Goal: Task Accomplishment & Management: Manage account settings

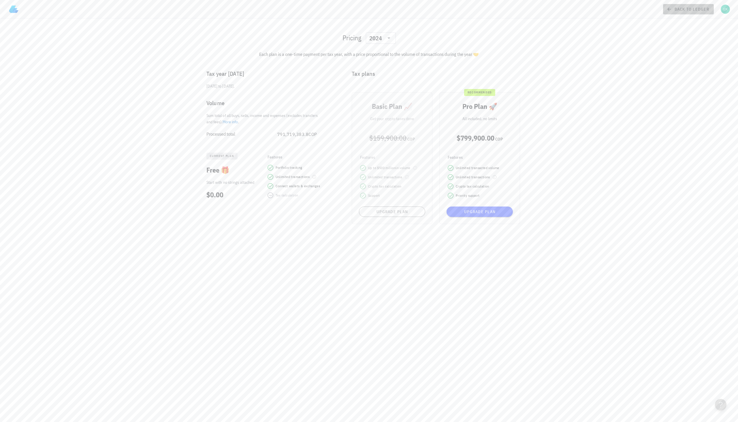
click at [679, 7] on span "back to ledger" at bounding box center [689, 9] width 42 height 5
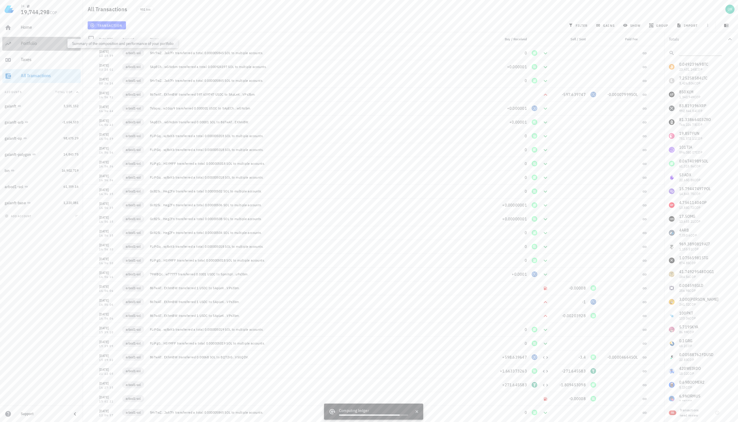
click at [26, 41] on div "Portfolio" at bounding box center [50, 43] width 58 height 5
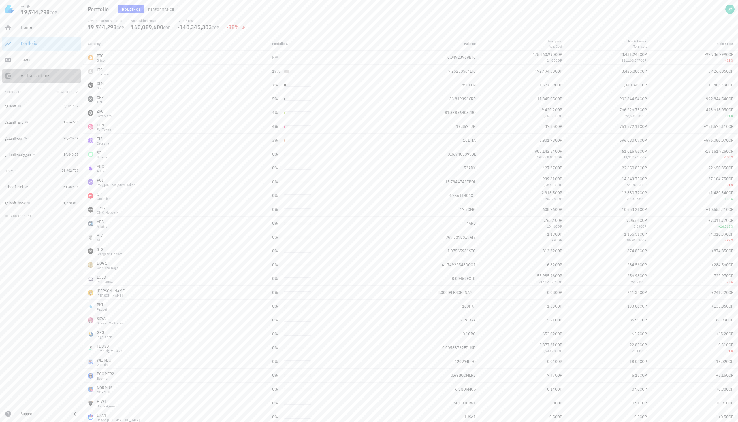
click at [35, 76] on div "All Transactions" at bounding box center [50, 75] width 58 height 5
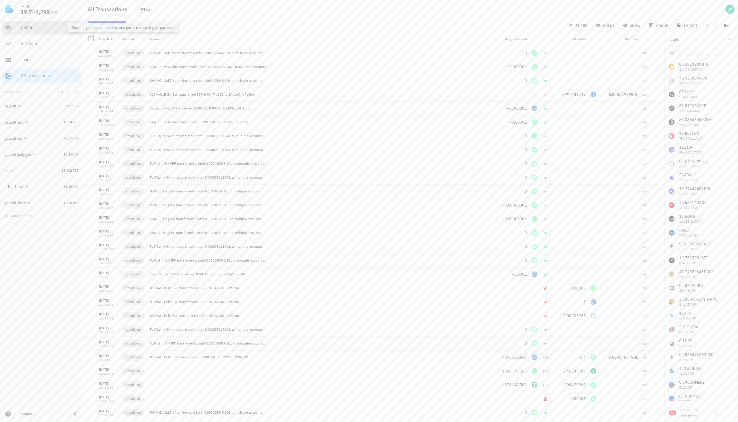
click at [33, 29] on div "Home" at bounding box center [50, 27] width 58 height 5
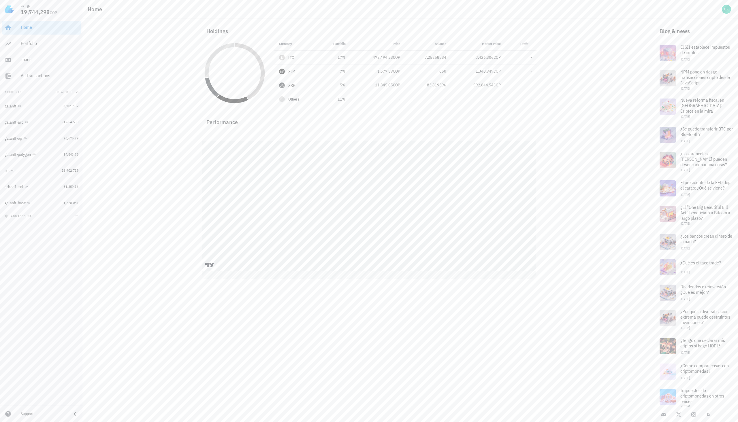
click at [17, 219] on div "add account" at bounding box center [41, 216] width 83 height 13
click at [17, 215] on span "add account" at bounding box center [18, 216] width 25 height 4
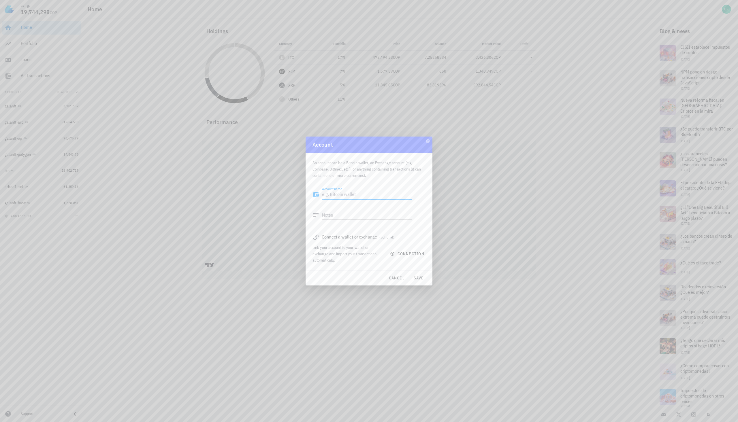
click at [338, 196] on textarea "Account name" at bounding box center [367, 194] width 90 height 9
type textarea "sol1"
click at [411, 252] on span "connection" at bounding box center [407, 253] width 33 height 5
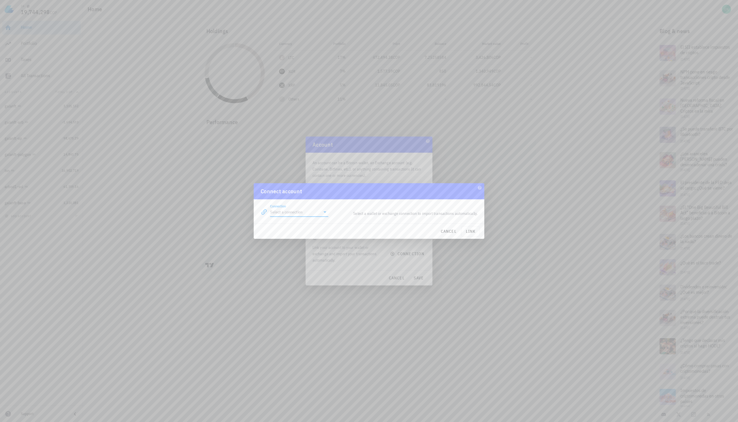
click at [319, 213] on input "Connection" at bounding box center [295, 212] width 50 height 9
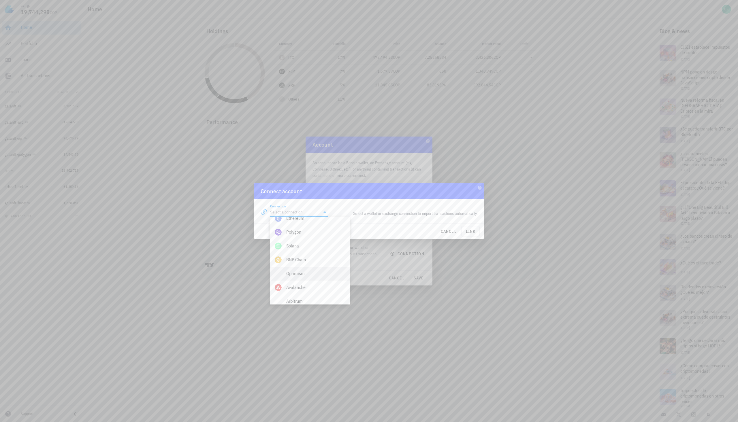
scroll to position [259, 0]
click at [297, 245] on div "Solana" at bounding box center [315, 243] width 59 height 5
type input "Solana"
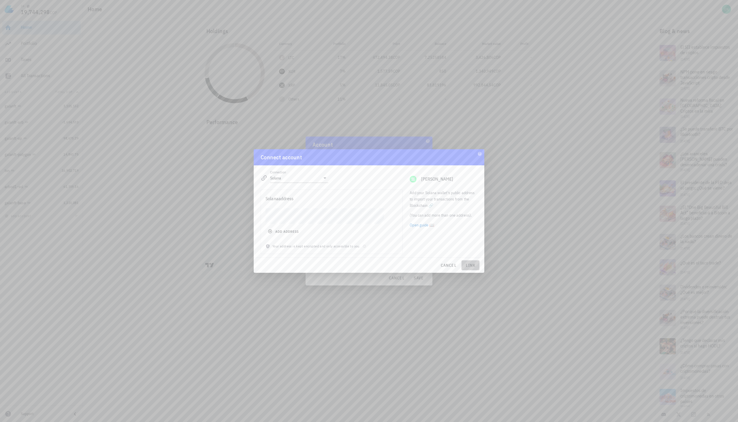
click at [470, 268] on span "link" at bounding box center [470, 265] width 13 height 5
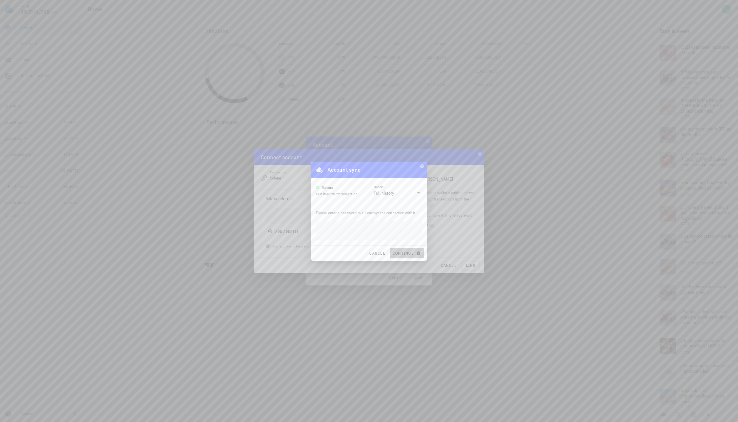
click at [403, 255] on span "continue" at bounding box center [407, 253] width 30 height 5
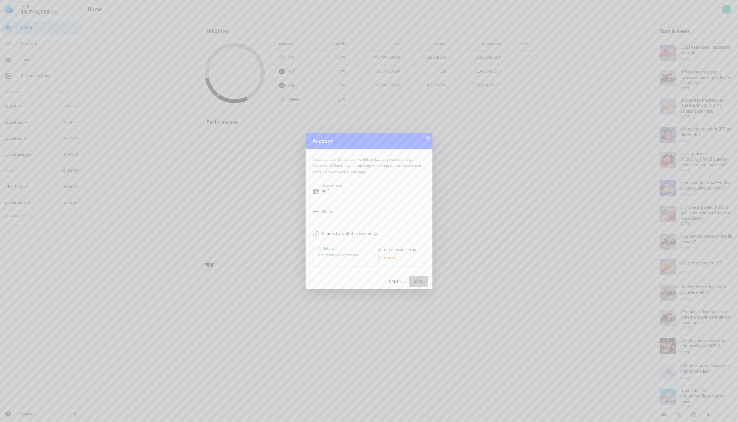
click at [418, 279] on button "save" at bounding box center [418, 281] width 18 height 10
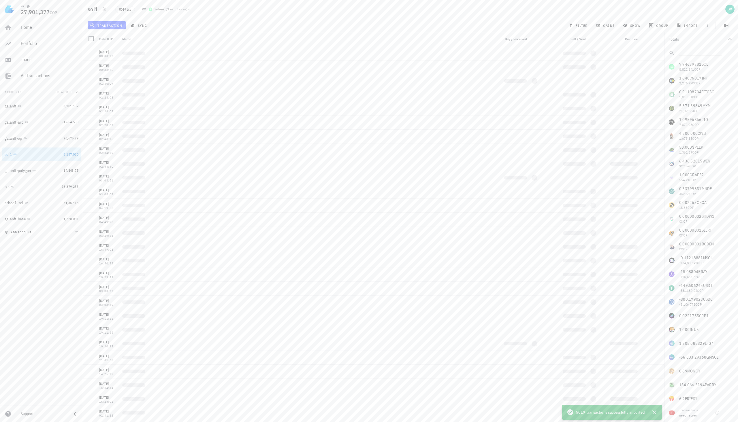
scroll to position [69078, 0]
click at [657, 414] on icon "button" at bounding box center [654, 412] width 7 height 7
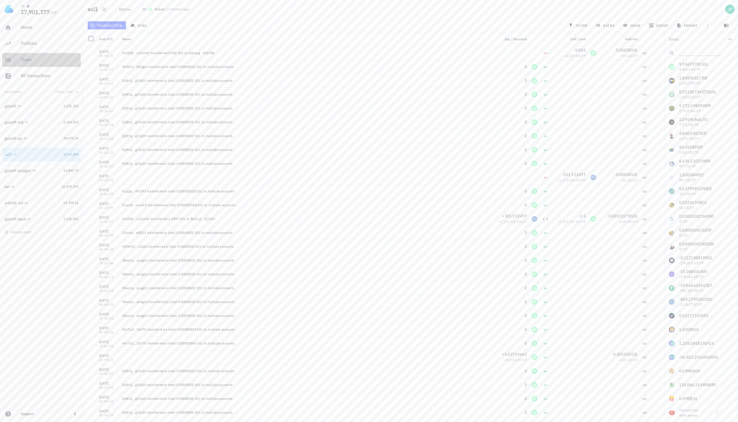
click at [28, 61] on div "Taxes" at bounding box center [50, 59] width 58 height 5
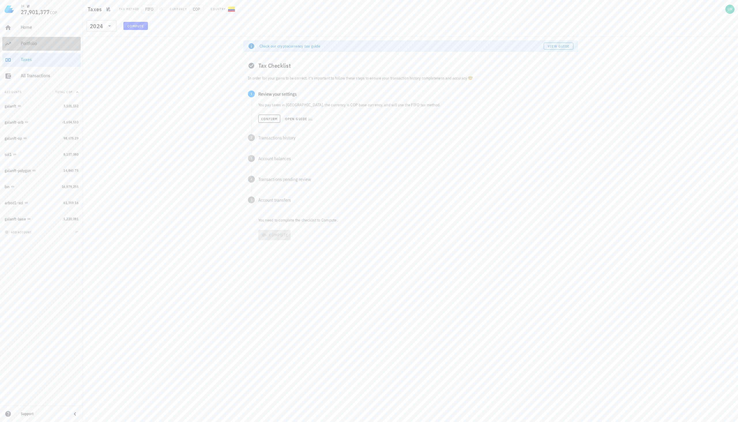
click at [33, 40] on div "Portfolio" at bounding box center [50, 43] width 58 height 13
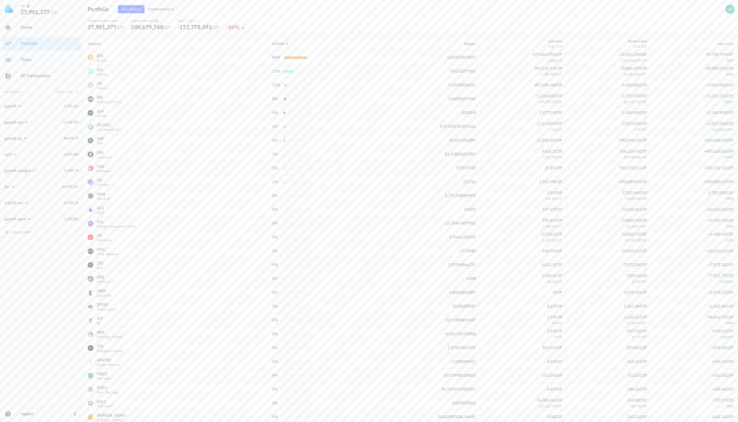
click at [157, 21] on icon "button" at bounding box center [156, 20] width 3 height 3
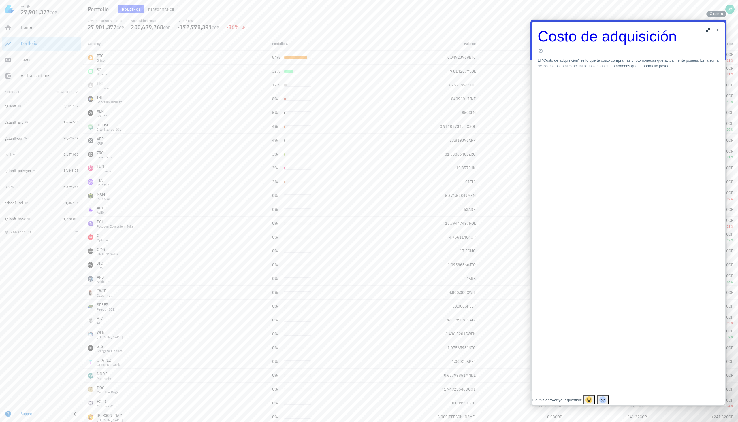
click at [716, 30] on button "Close" at bounding box center [717, 29] width 9 height 9
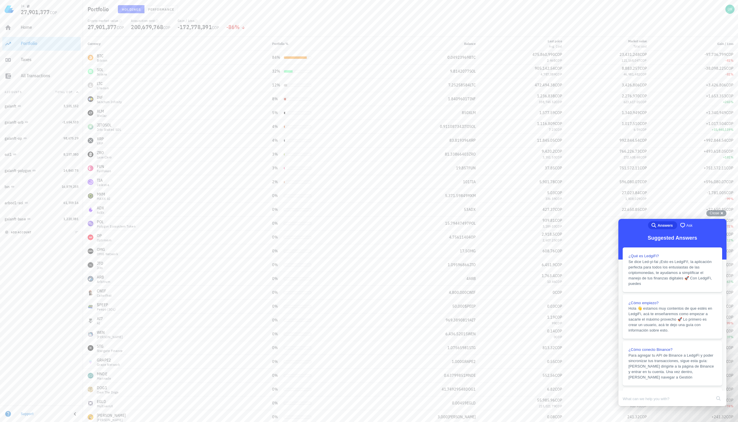
click at [24, 234] on span "add account" at bounding box center [18, 233] width 25 height 4
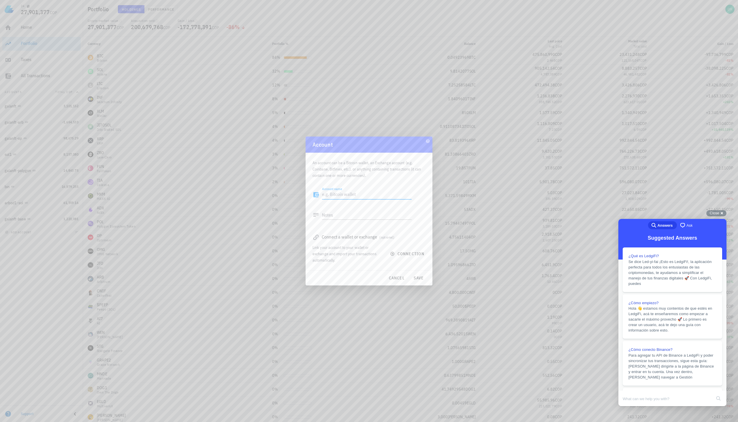
click at [359, 195] on textarea "Account name" at bounding box center [367, 194] width 90 height 9
type textarea "btc led1"
click at [396, 256] on span "connection" at bounding box center [407, 253] width 33 height 5
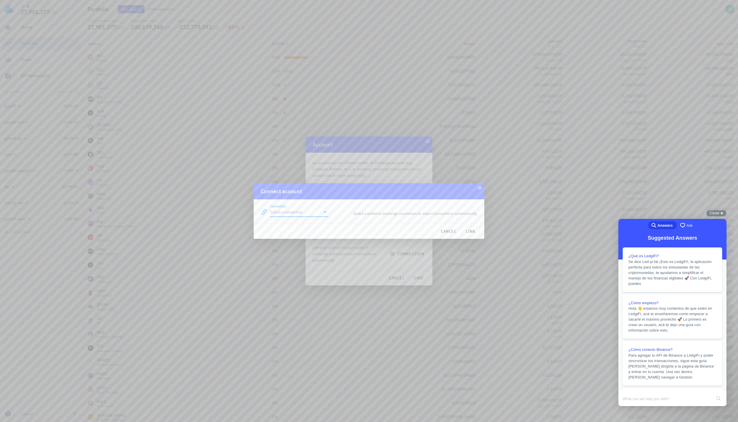
click at [298, 211] on input "Connection" at bounding box center [295, 212] width 50 height 9
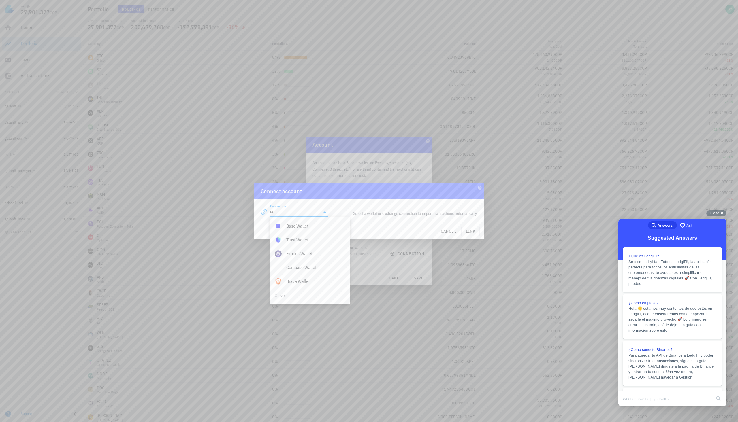
type input "l"
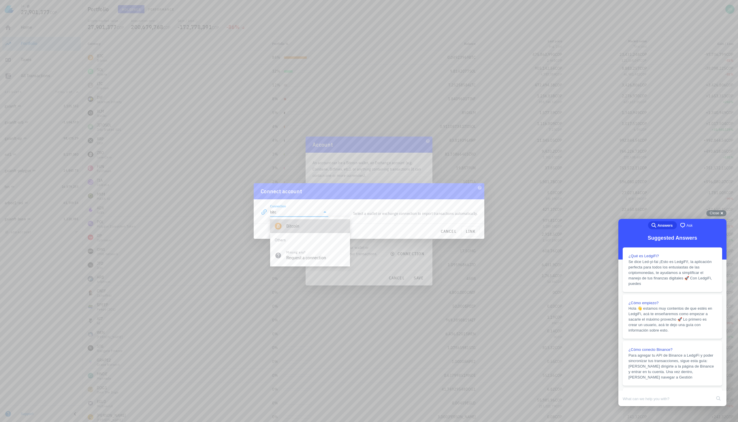
click at [294, 224] on div "Bitcoin" at bounding box center [315, 225] width 59 height 5
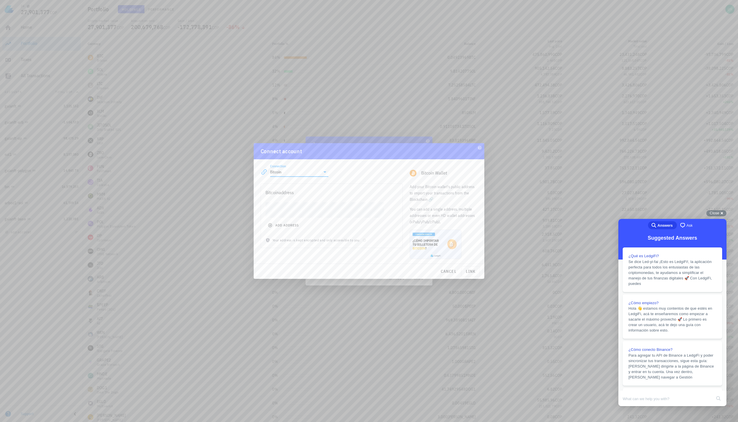
type input "Bitcoin"
